Goal: Information Seeking & Learning: Learn about a topic

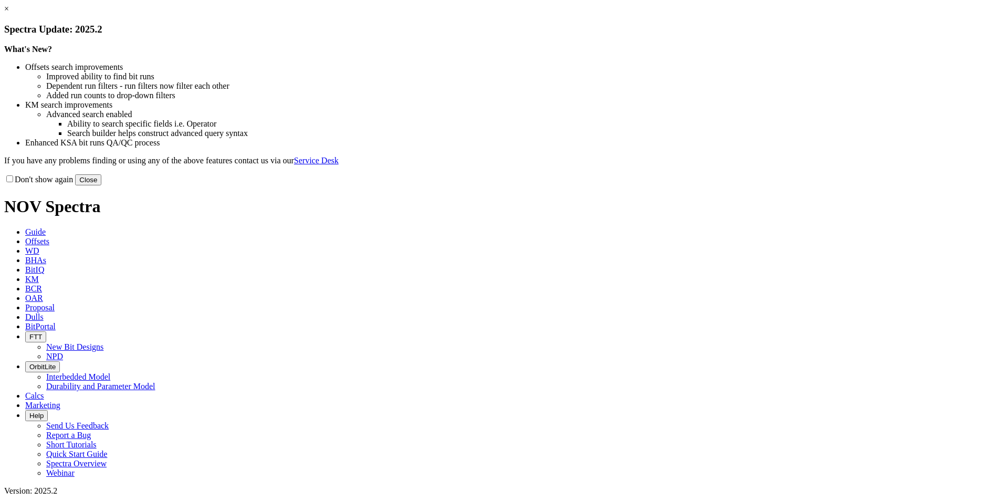
click at [101, 185] on button "Close" at bounding box center [88, 179] width 26 height 11
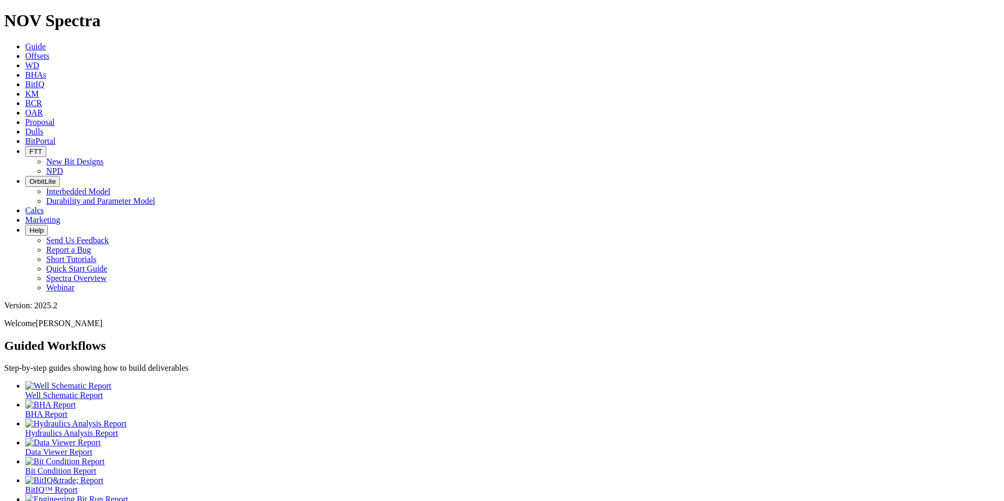
click at [25, 51] on icon at bounding box center [25, 55] width 0 height 9
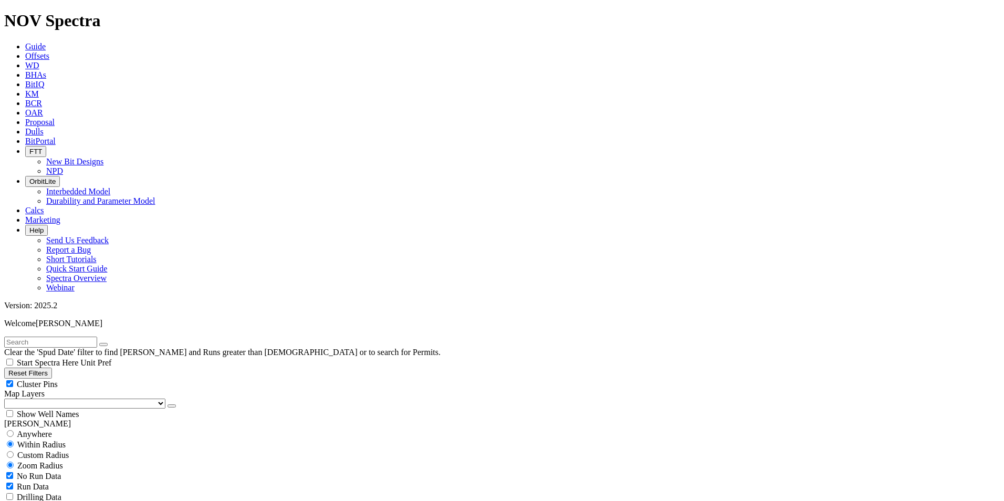
click at [61, 337] on input "text" at bounding box center [50, 342] width 93 height 11
type input "storm"
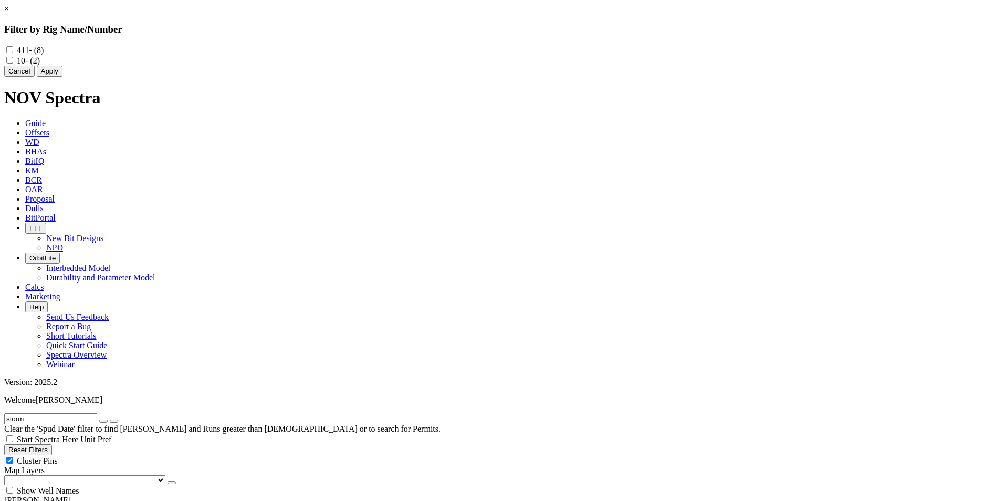
click at [13, 51] on input "411 - (8)" at bounding box center [9, 49] width 7 height 7
checkbox input "true"
click at [13, 62] on input "10 - (2)" at bounding box center [9, 60] width 7 height 7
checkbox input "true"
click at [62, 77] on button "Apply" at bounding box center [50, 71] width 26 height 11
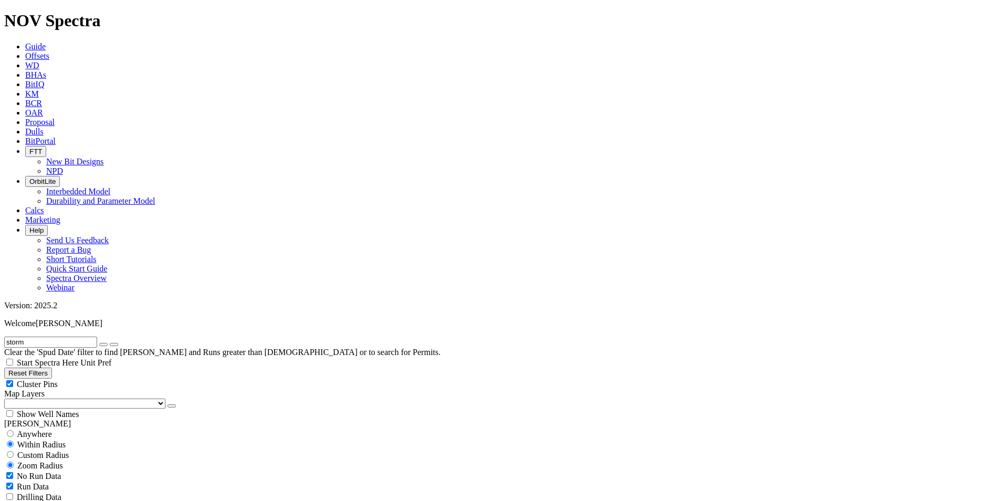
click at [73, 337] on input "storm" at bounding box center [50, 342] width 93 height 11
click at [75, 337] on input "storm" at bounding box center [50, 342] width 93 height 11
click at [93, 337] on input "storm king state" at bounding box center [50, 342] width 93 height 11
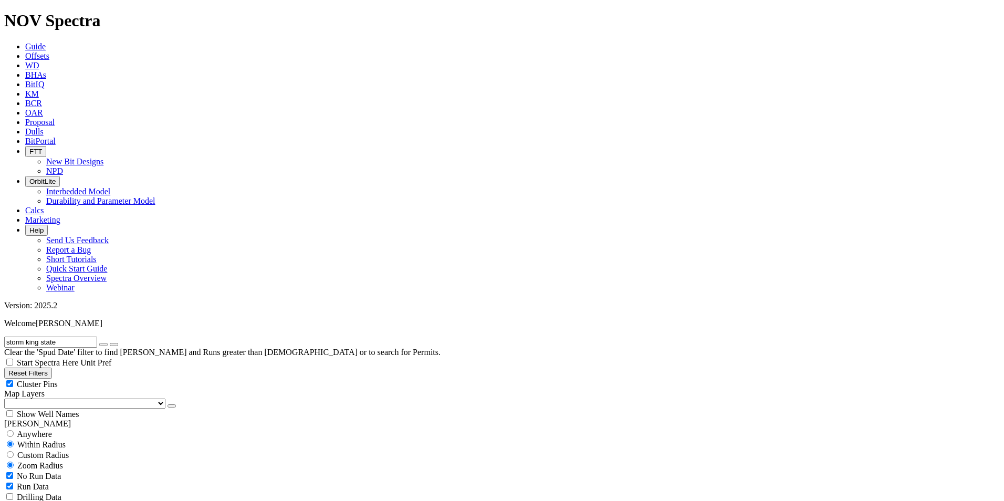
click at [87, 337] on input "storm king state" at bounding box center [50, 342] width 93 height 11
type input "storm [GEOGRAPHIC_DATA] | Castle"
click at [58, 380] on span "Cluster Pins" at bounding box center [37, 384] width 41 height 9
checkbox input "false"
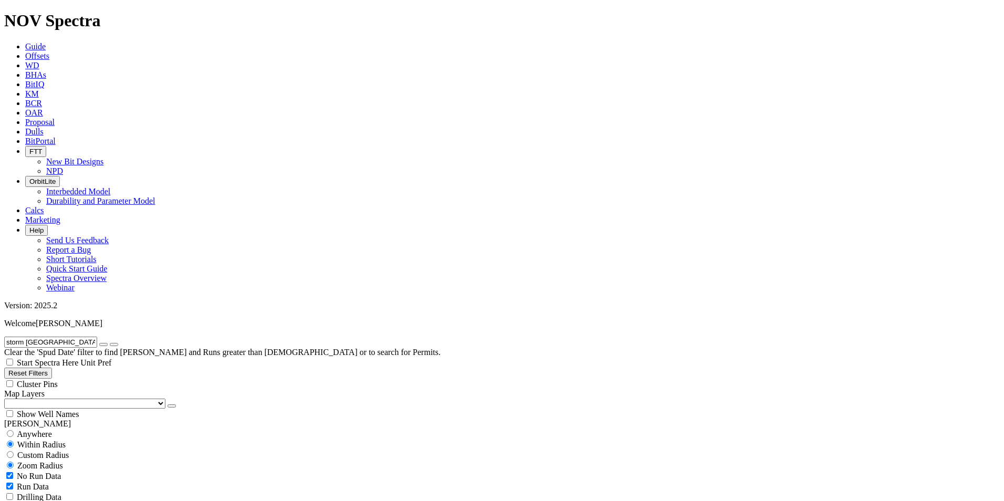
select select "8.75"
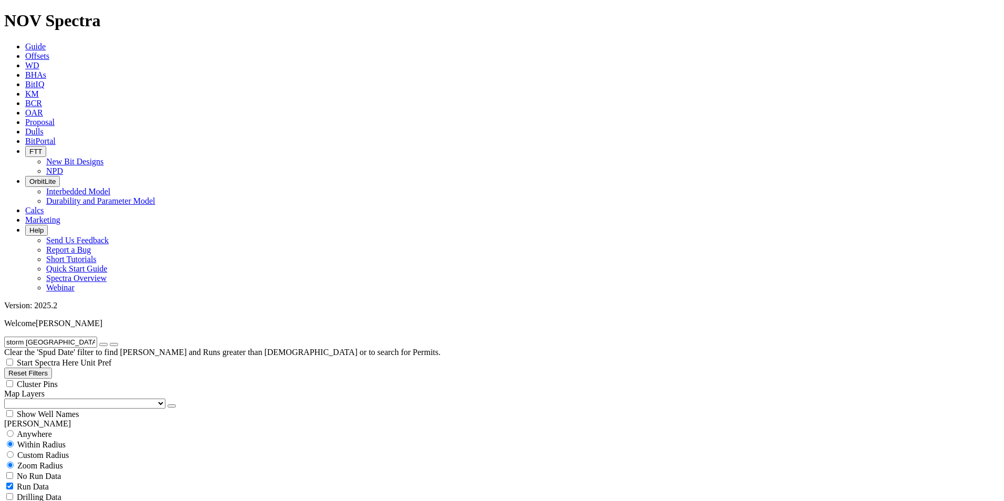
checkbox input "false"
select select "? number:8.75 ?"
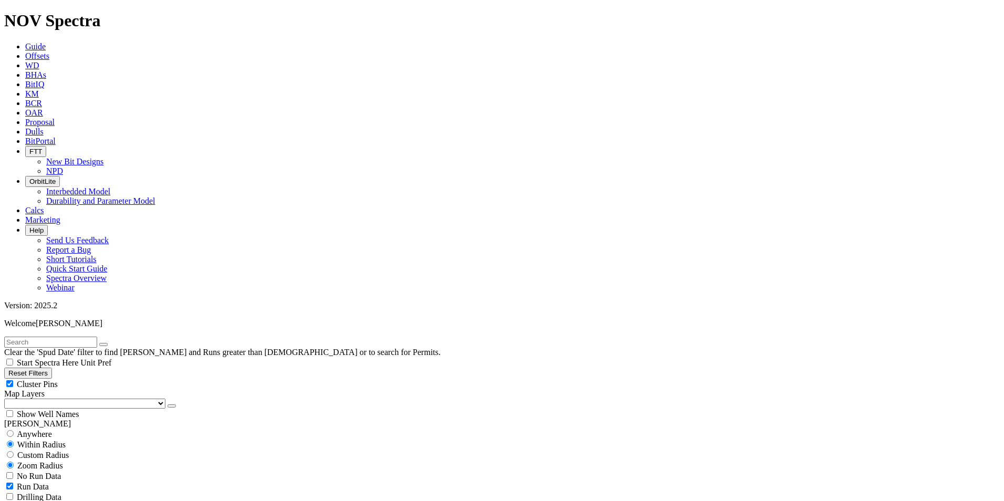
click at [70, 337] on input "text" at bounding box center [50, 342] width 93 height 11
type input "storm | castle"
click at [58, 380] on span "Cluster Pins" at bounding box center [37, 384] width 41 height 9
checkbox input "false"
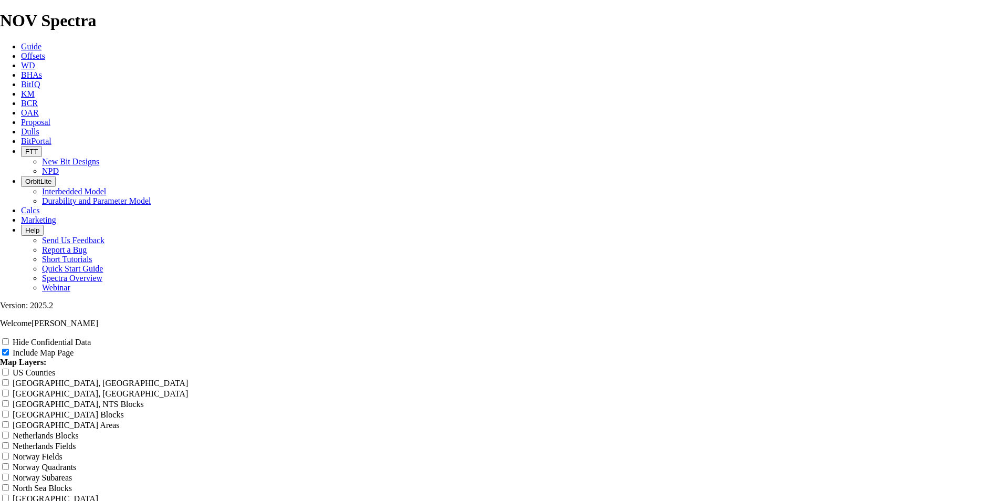
scroll to position [420, 0]
drag, startPoint x: 598, startPoint y: 89, endPoint x: 308, endPoint y: 86, distance: 290.3
type input "8"
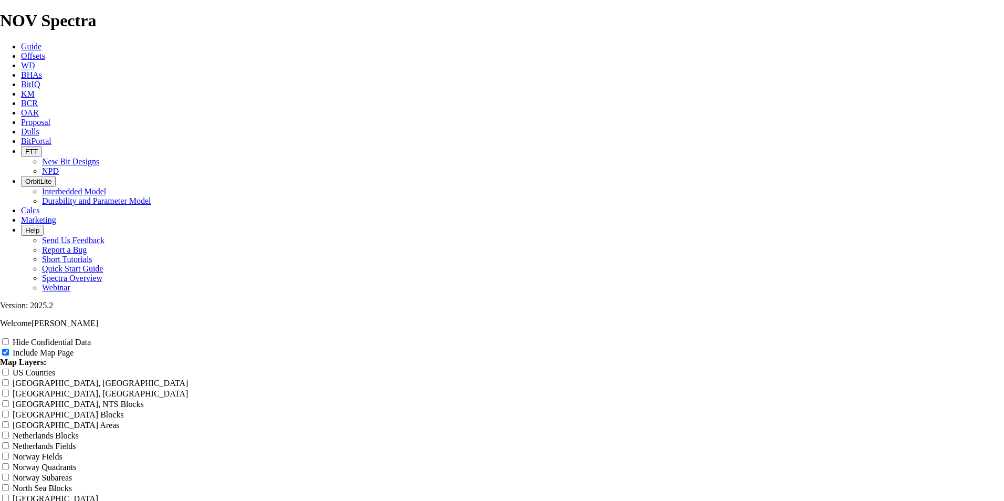
type input "8"
type input "8."
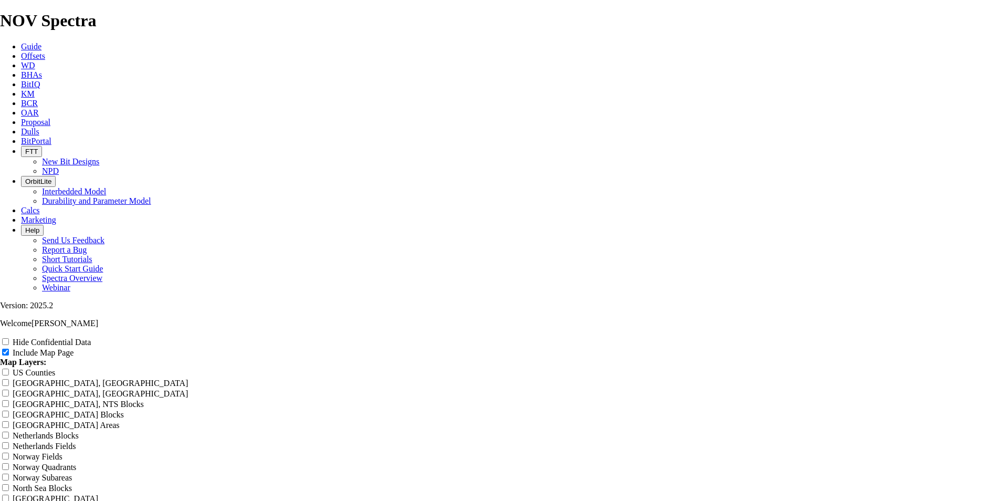
type input "8."
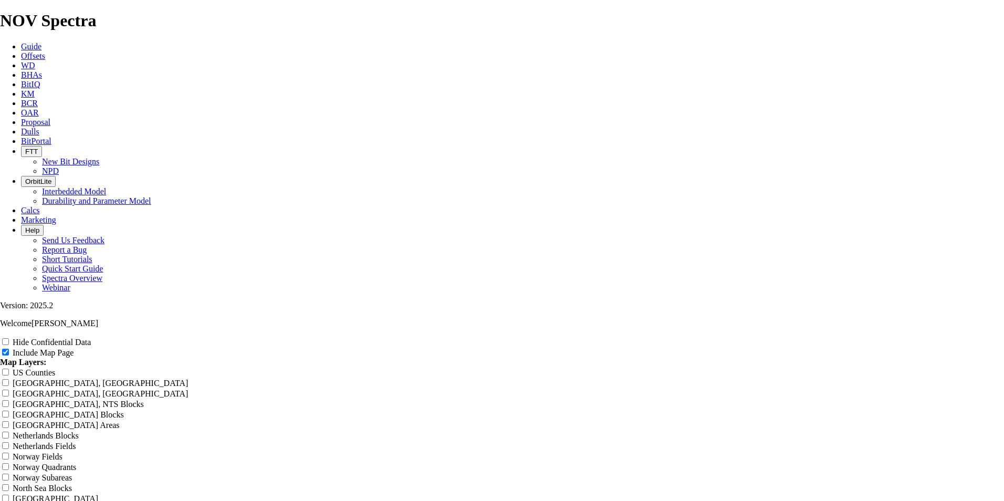
type input "8.7"
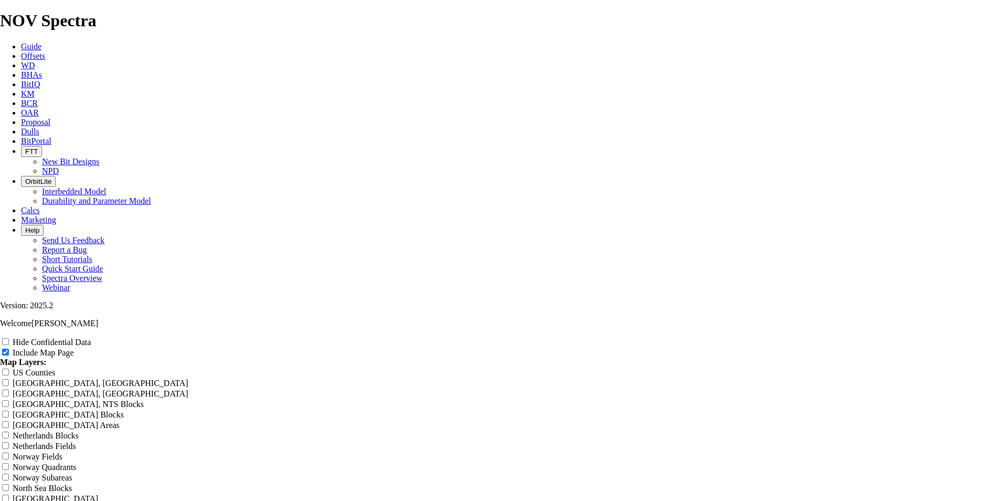
type input "8.7"
type input "8.75"
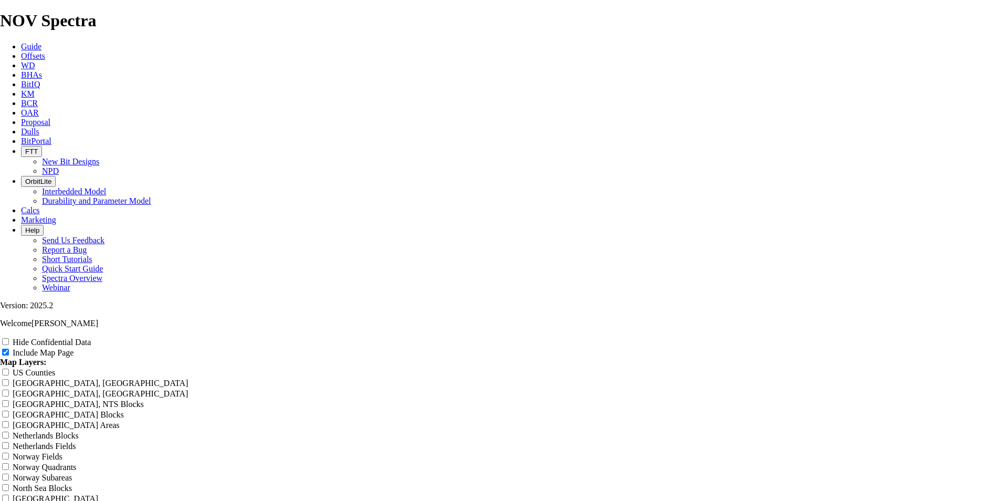
type input "8.75"
type input "8.75""
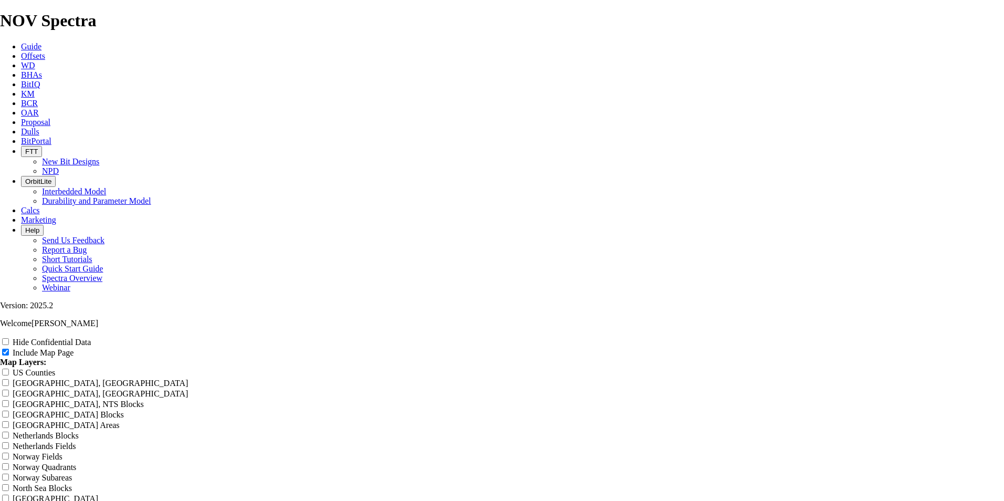
type input "8.75""
type input "8.75" V"
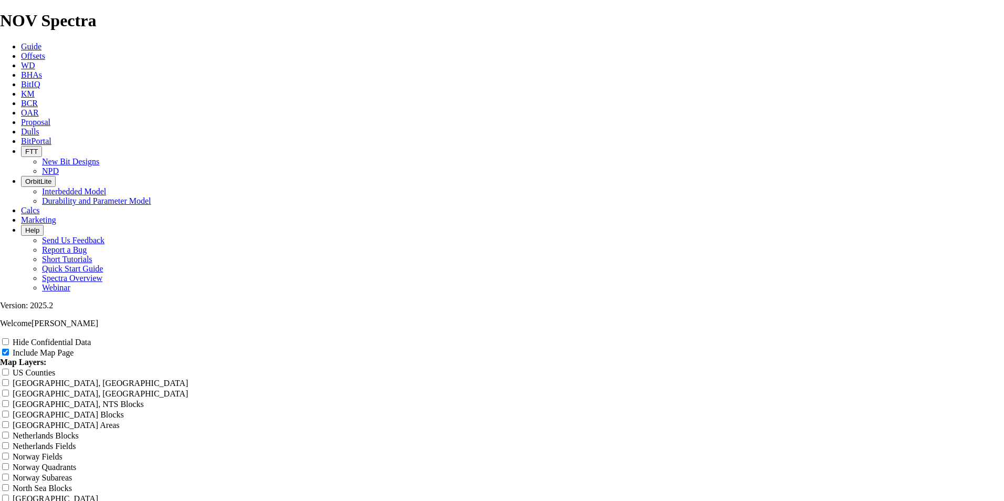
type input "8.75" V"
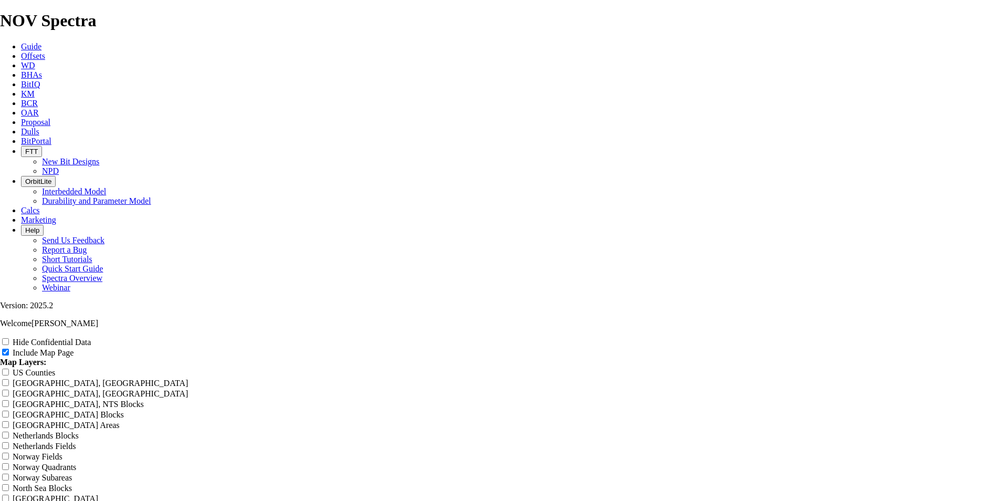
type input "8.75" Ve"
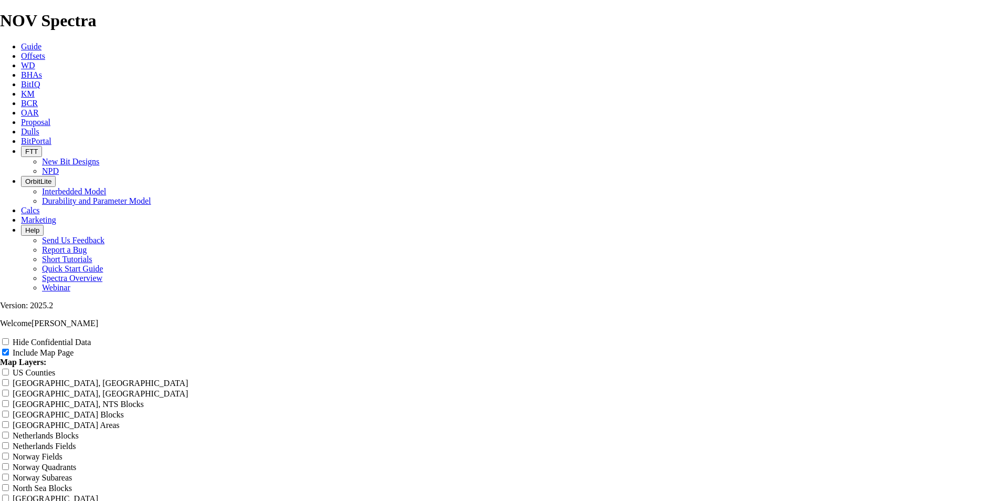
type input "8.75" Ve"
type input "8.75" Ver"
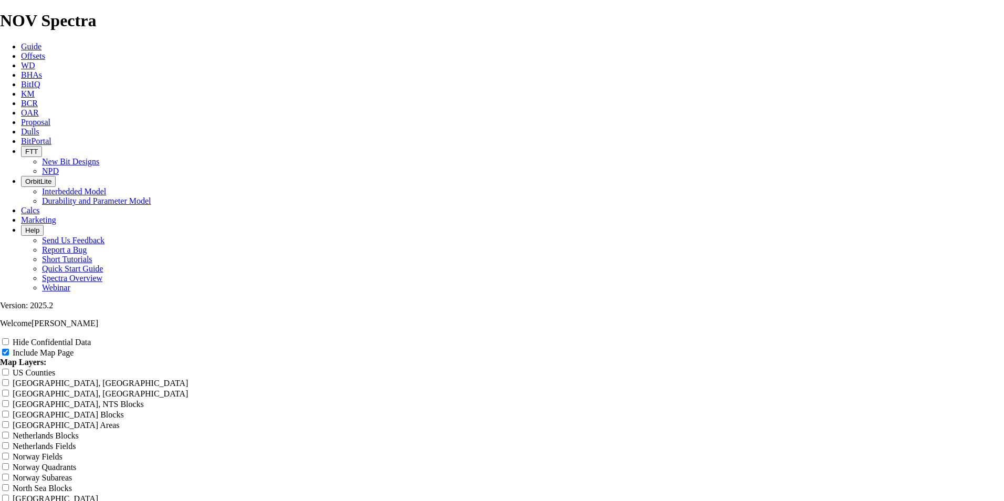
type input "8.75" Ver"
type input "8.75" Vert"
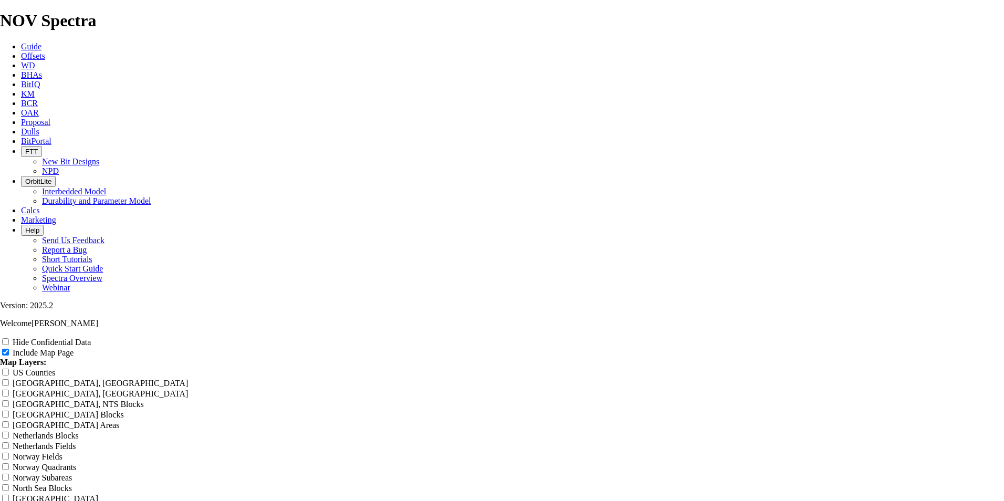
type input "8.75" Vert"
type input "8.75" Verti"
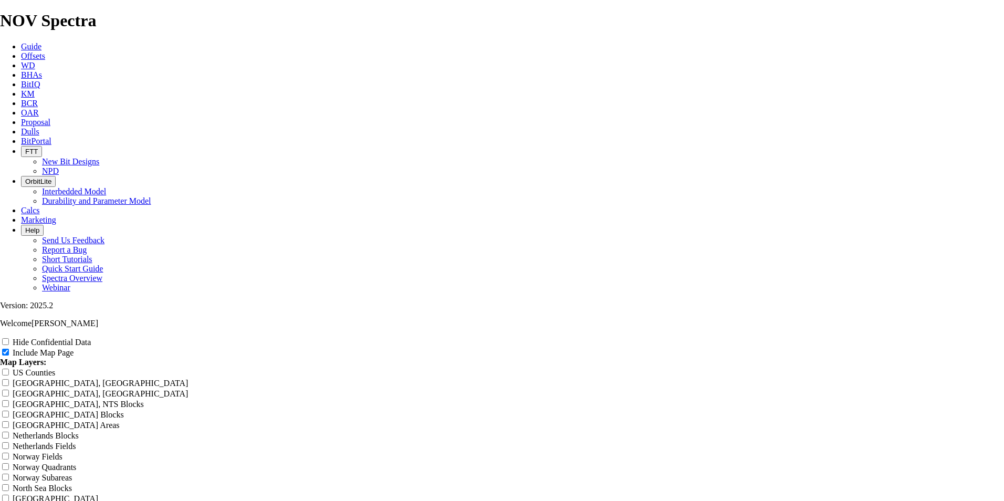
type input "8.75" Verti"
type input "8.75" Vertic"
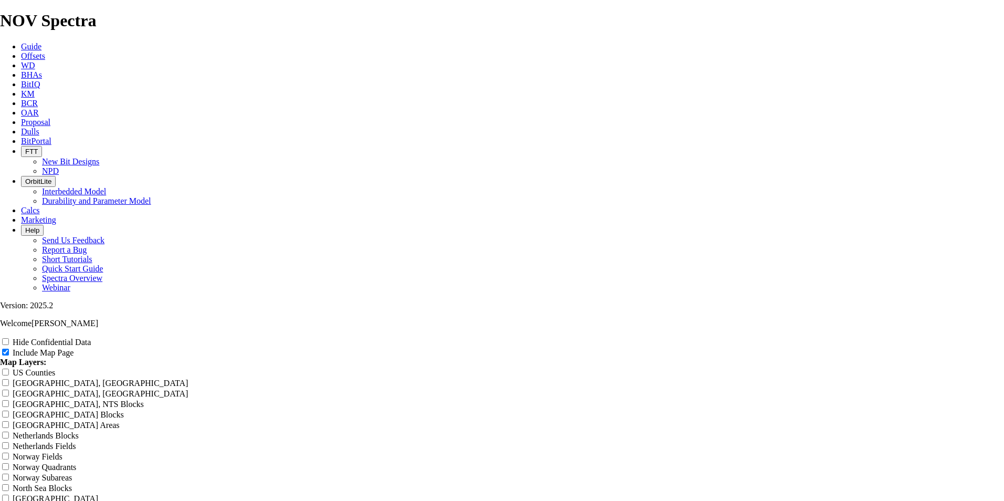
type input "8.75" Vertic"
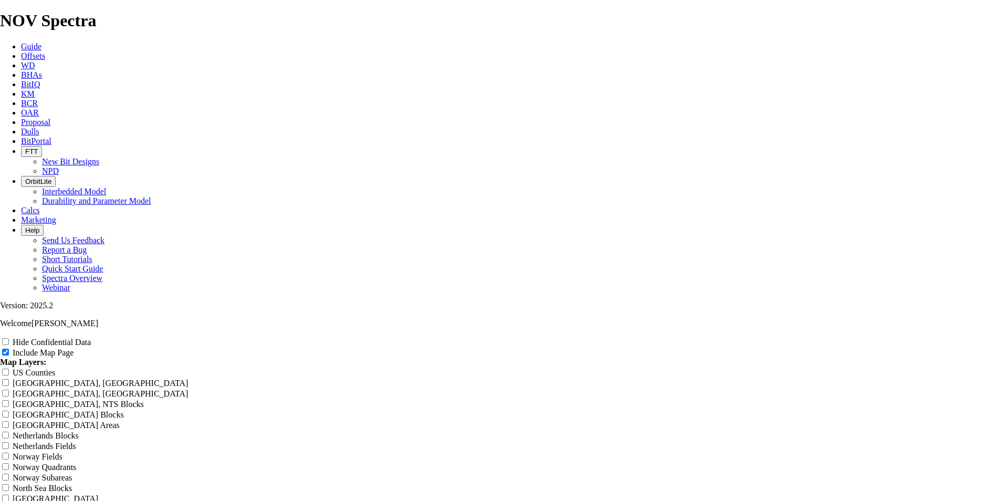
type input "8.75" Vertica"
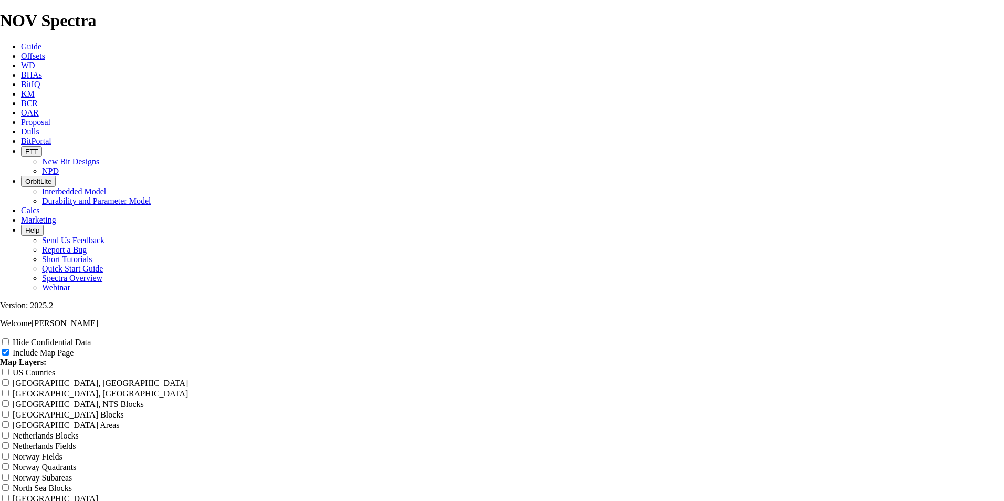
type input "8.75" Vertica"
type input "8.75" Vertic"
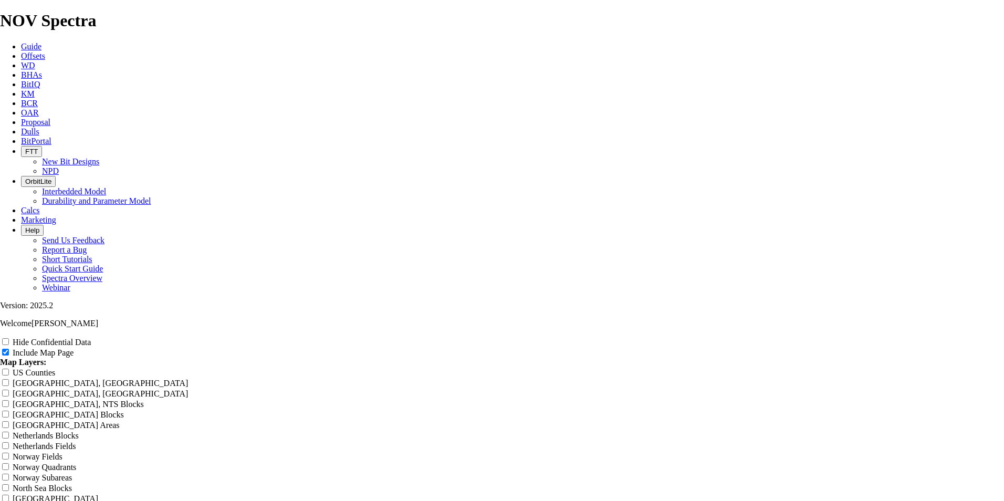
type input "8.75" Vertic"
type input "8.75" Verti"
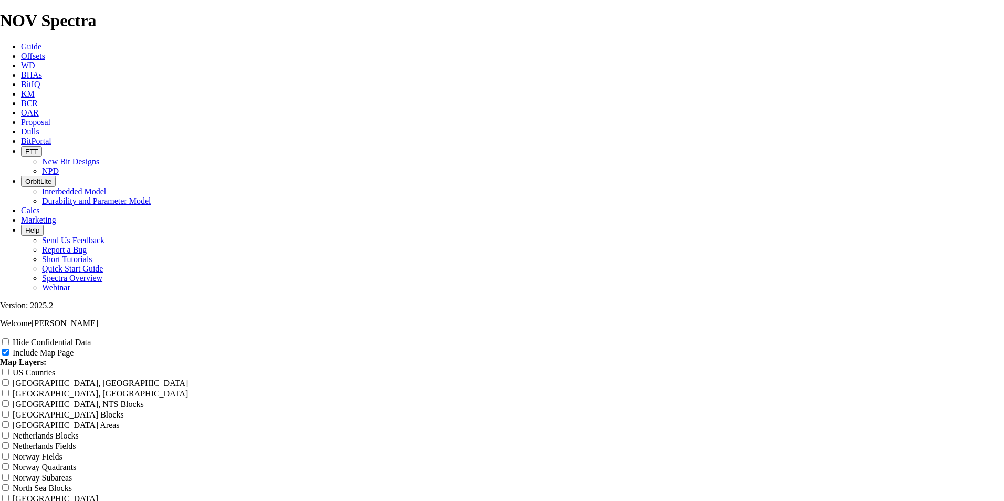
type input "8.75" Verti"
type input "8.75" Vertic"
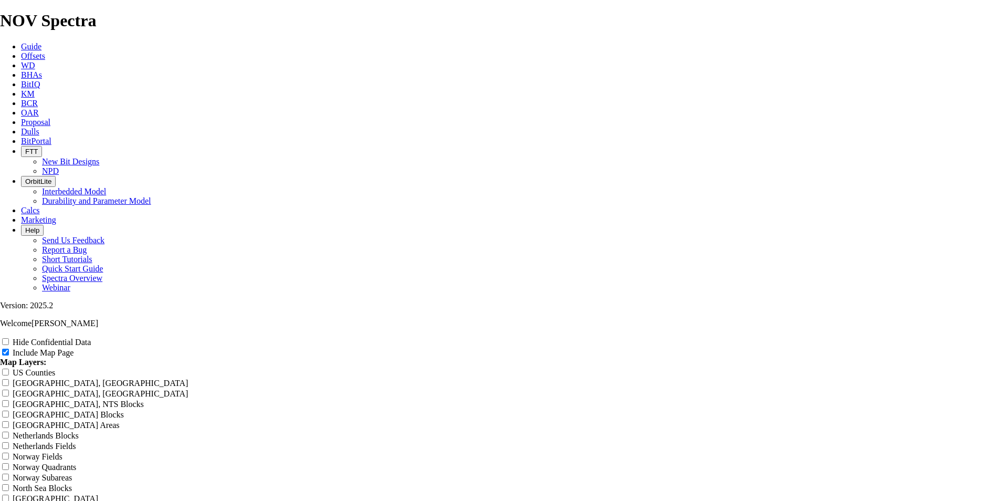
type input "8.75" Vertic"
type input "8.75" Vertica"
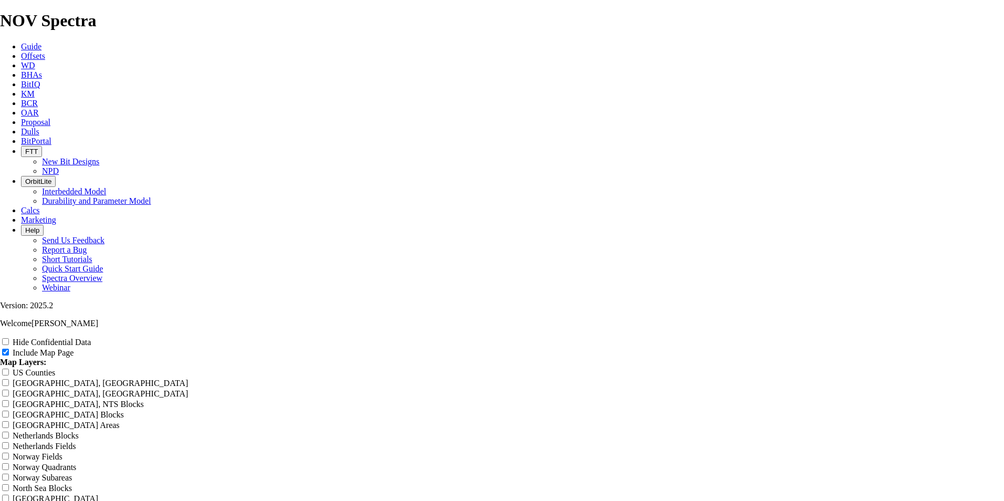
type input "8.75" Vertica"
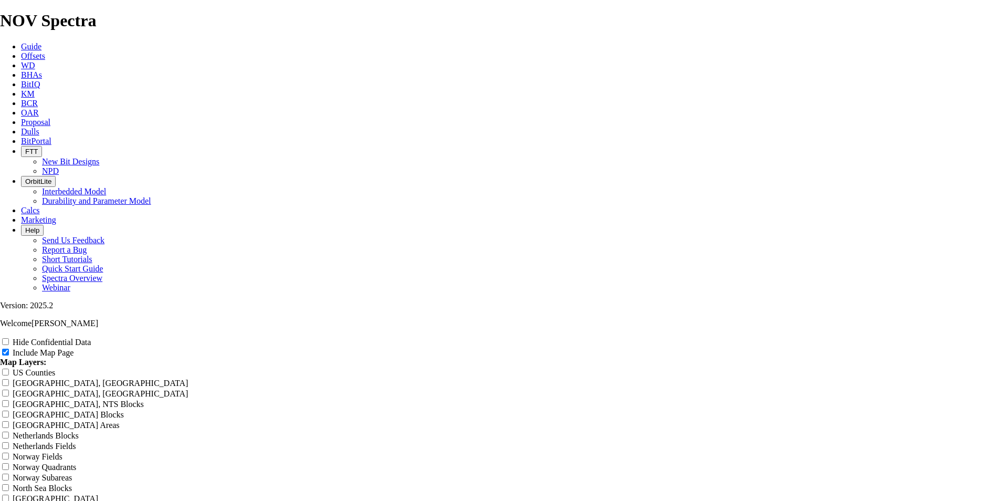
type input "8.75" Vertical"
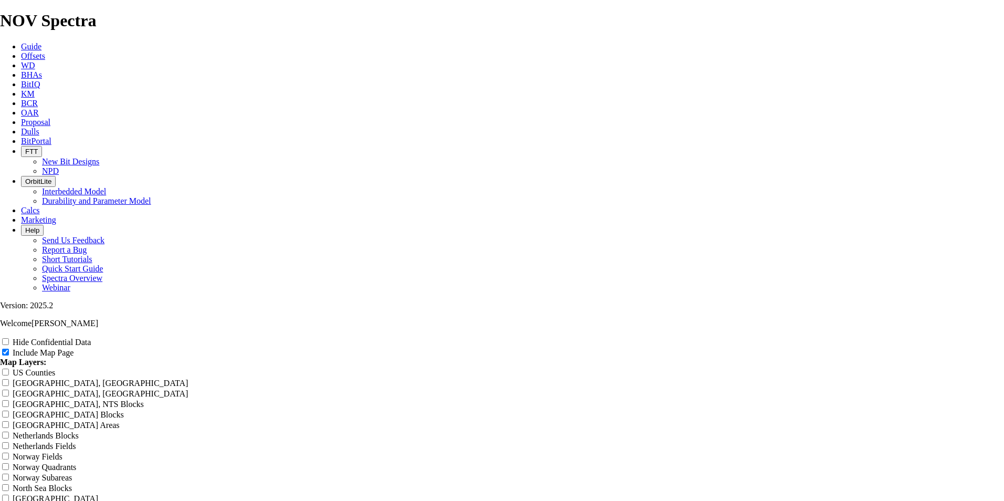
type input "8.75" Vertical"
type input "8.75" Vertical C"
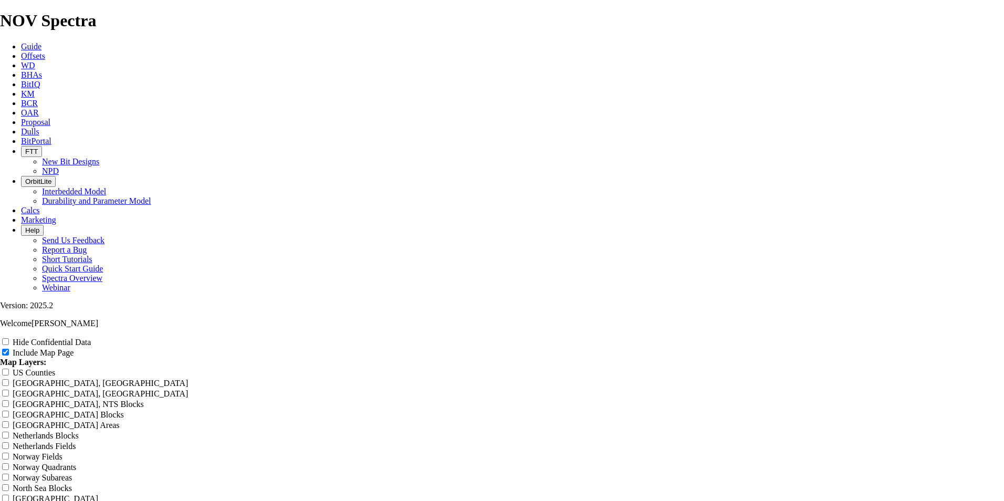
type input "8.75" Vertical C"
type input "8.75" Vertical Cu"
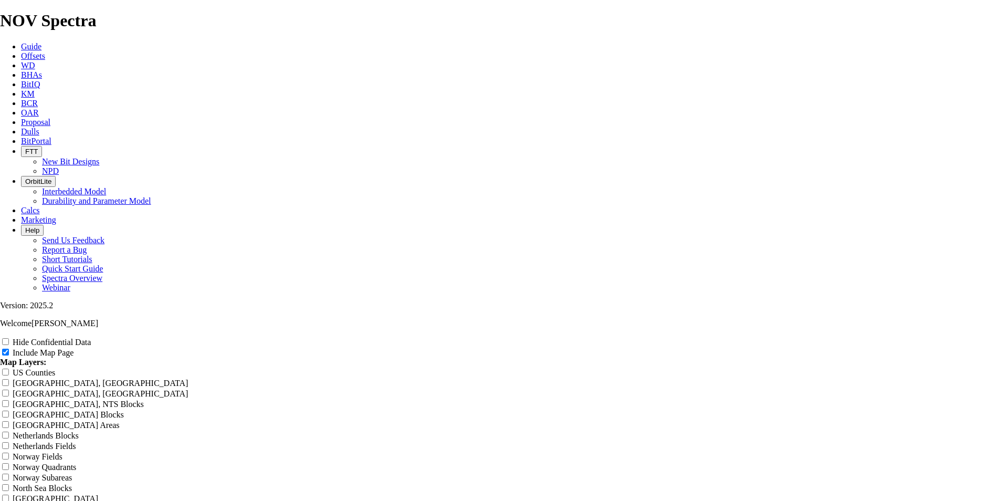
type input "8.75" Vertical Cu"
type input "8.75" Vertical Cur"
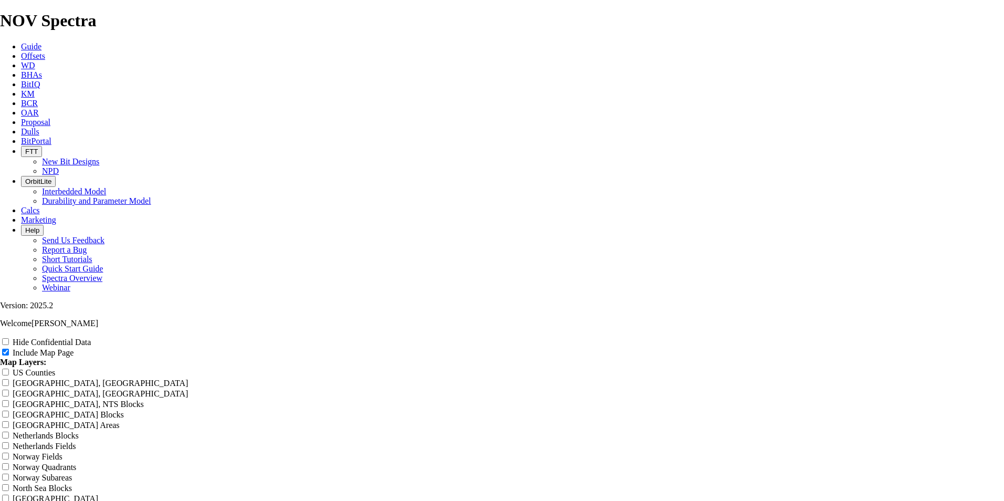
type input "8.75" Vertical Cur"
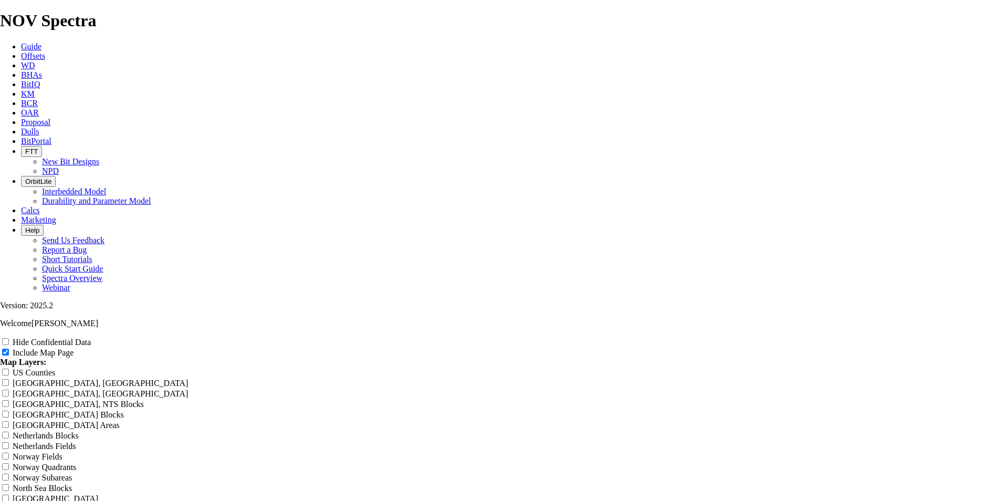
type input "8.75" Vertical Curv"
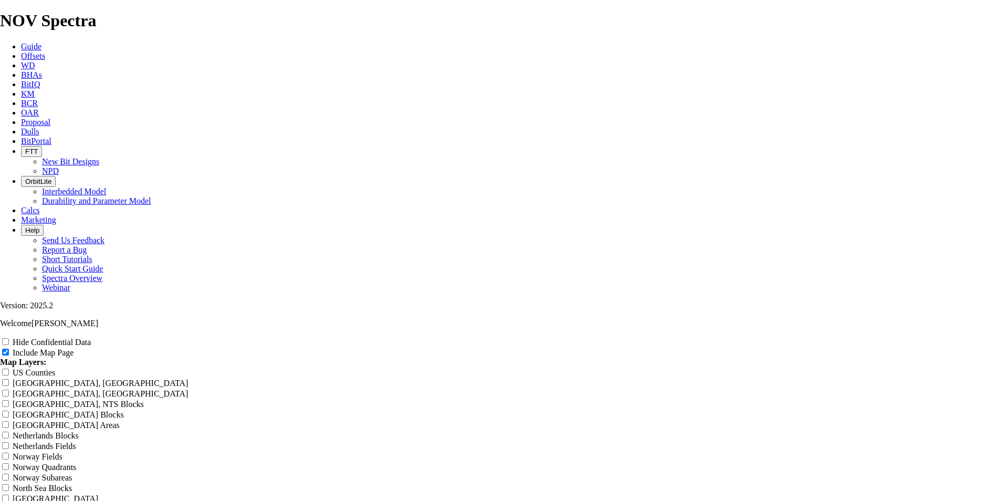
type input "8.75" Vertical Curv"
type input "8.75" Vertical Curve"
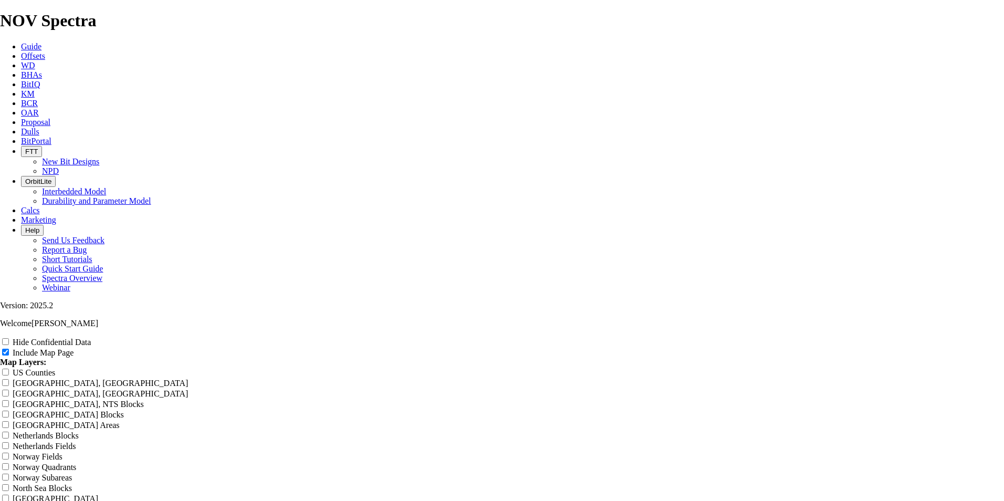
type input "8.75" Vertical Curve"
type input "8.75" Vertical Curve L"
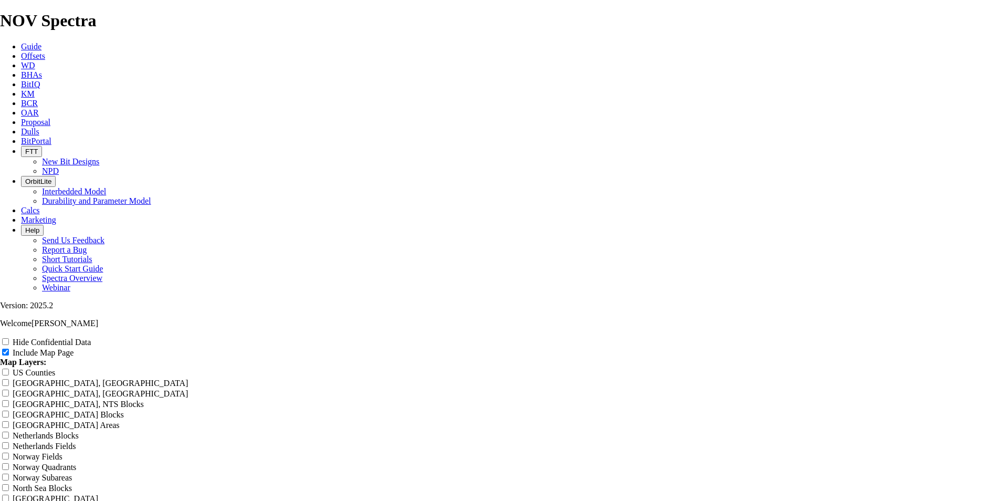
type input "8.75" Vertical Curve L"
type input "8.75" Vertical Curve Lo"
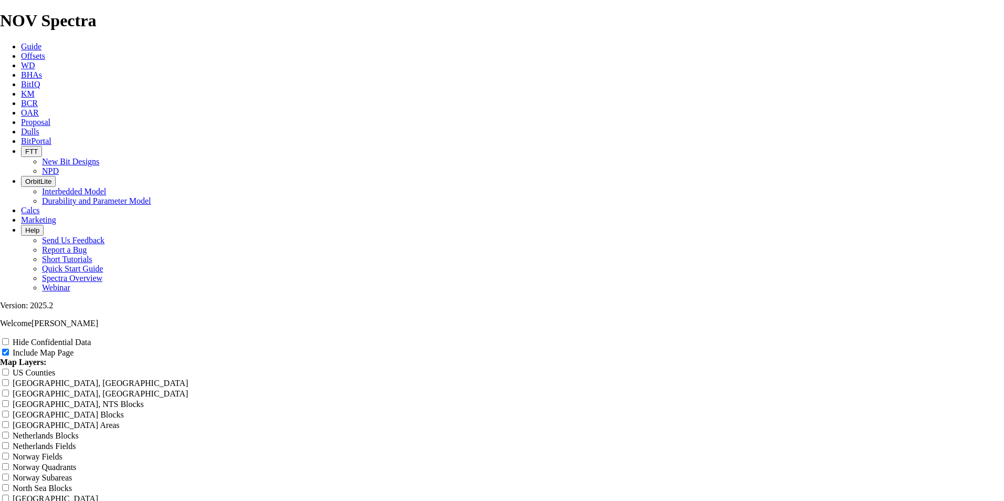
type input "8.75" Vertical Curve Lo"
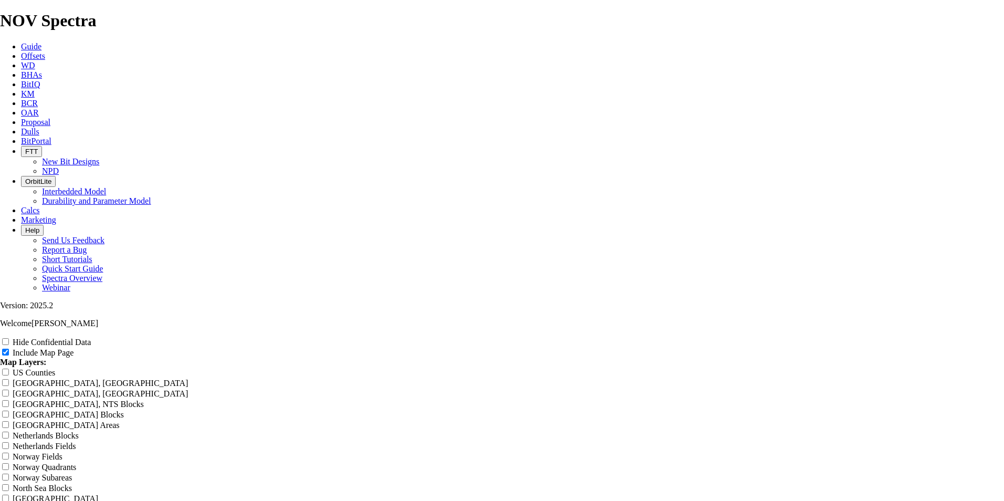
type input "8.75" Vertical Curve Loc"
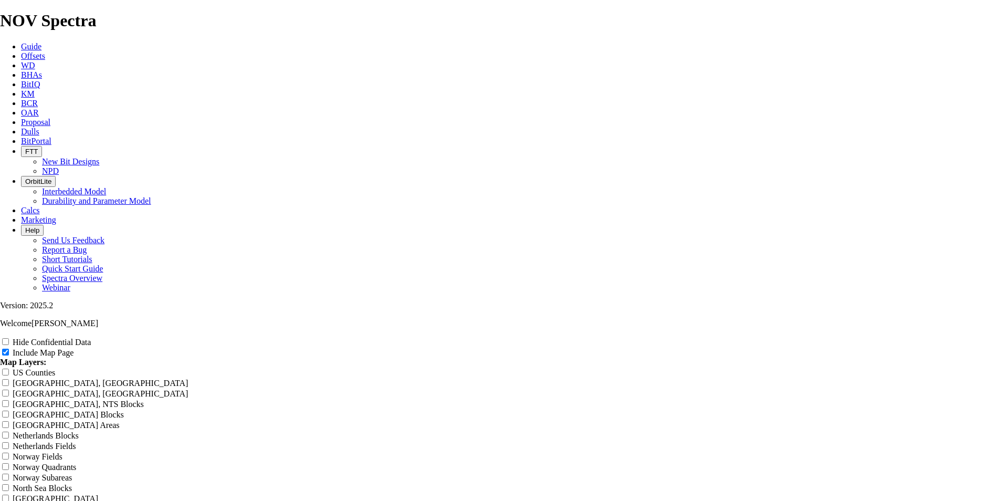
type input "8.75" Vertical Curve Loc"
type input "8.75" Vertical Curve Loca"
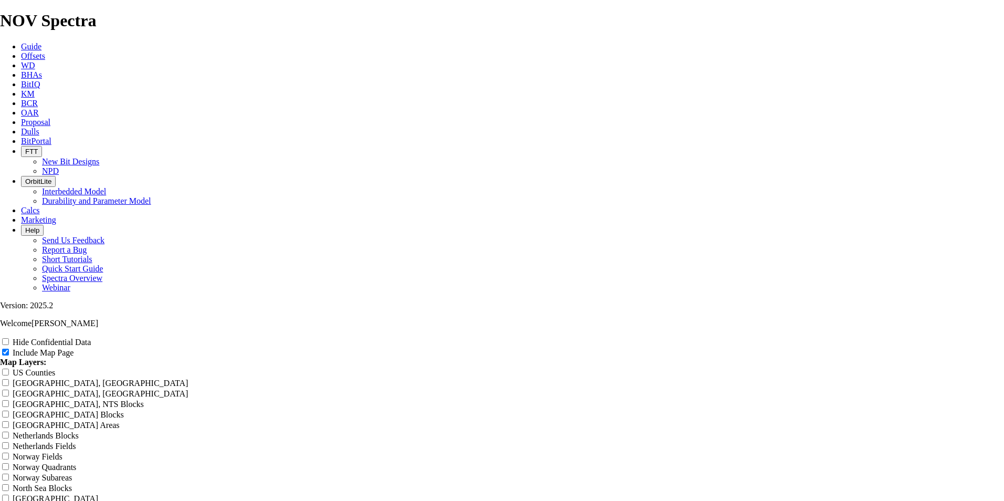
type input "8.75" Vertical Curve Loca"
type input "8.75" Vertical Curve Locat"
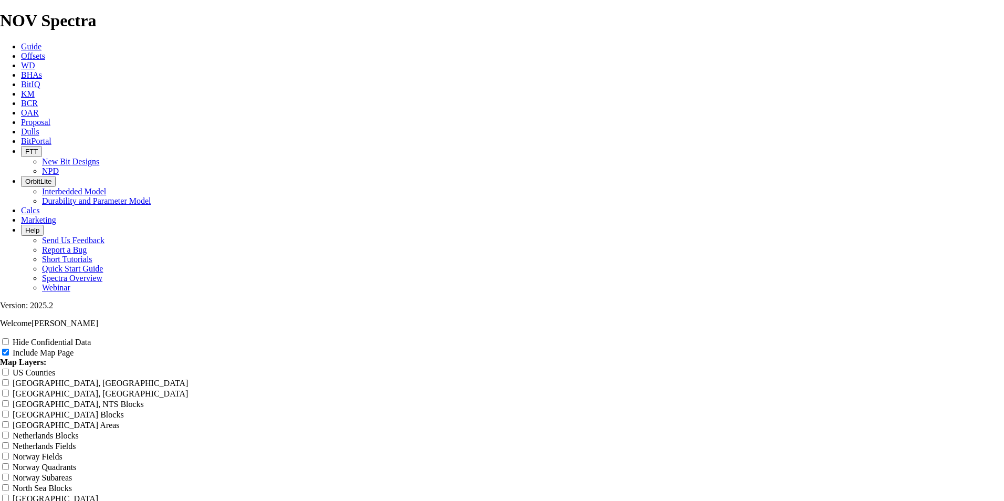
type input "8.75" Vertical Curve Locat"
type input "8.75" Vertical Curve Locati"
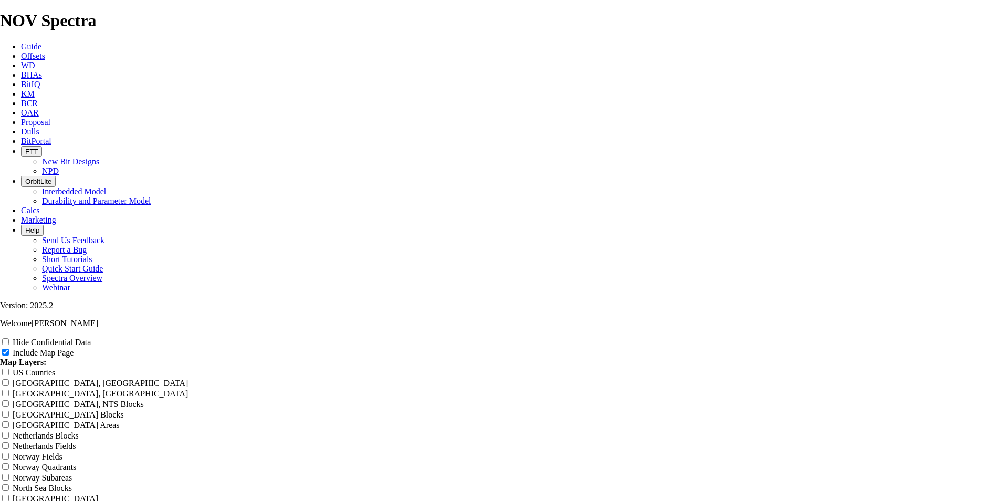
type input "8.75" Vertical Curve Locati"
type input "8.75" Vertical Curve Locatio"
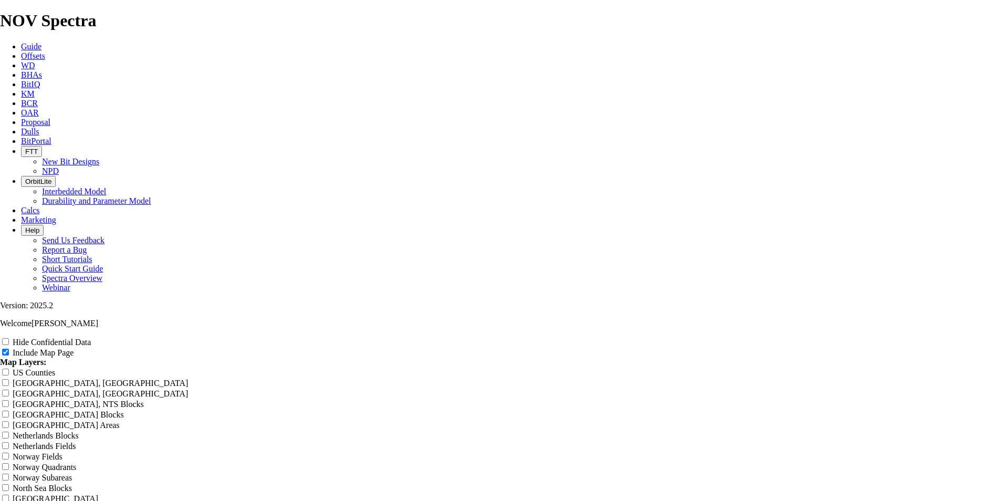
type input "8.75" Vertical Curve Locatio"
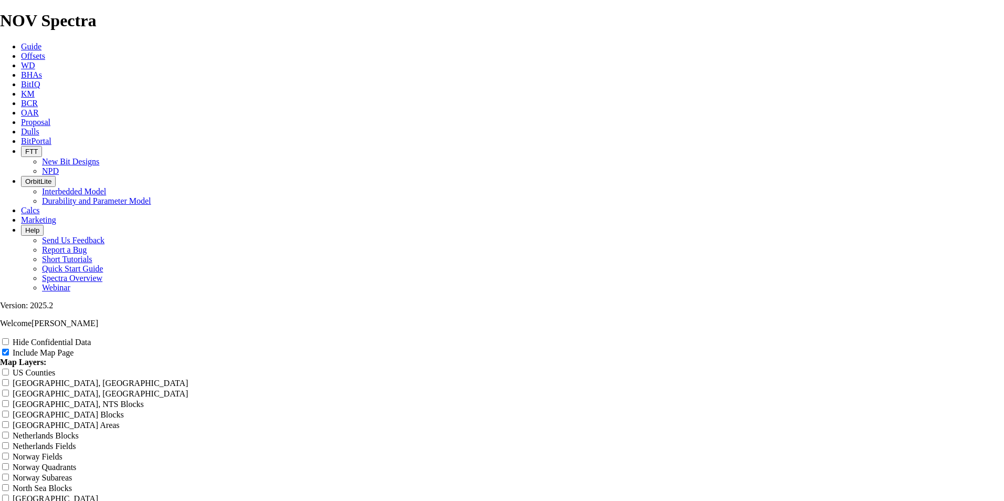
type input "8.75" Vertical Curve Location"
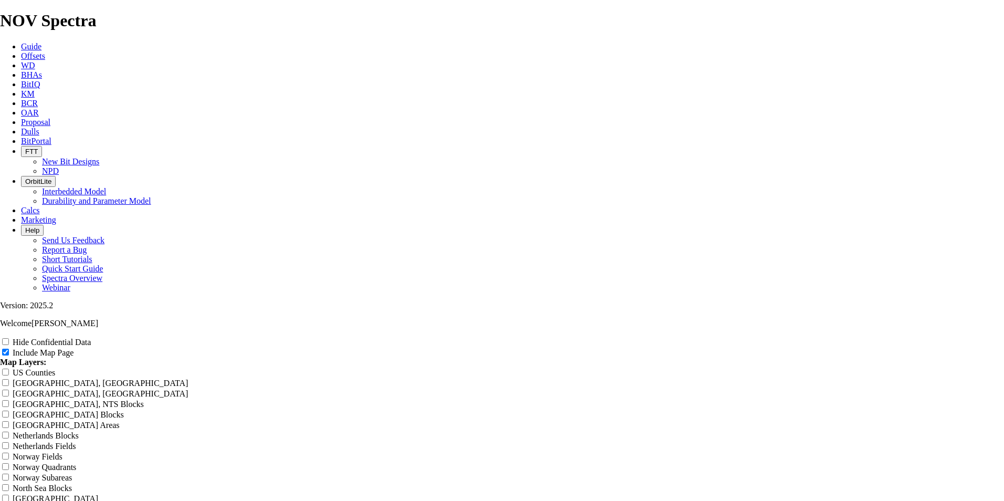
type input "8.75" Vertical Curve Location"
